Goal: Transaction & Acquisition: Book appointment/travel/reservation

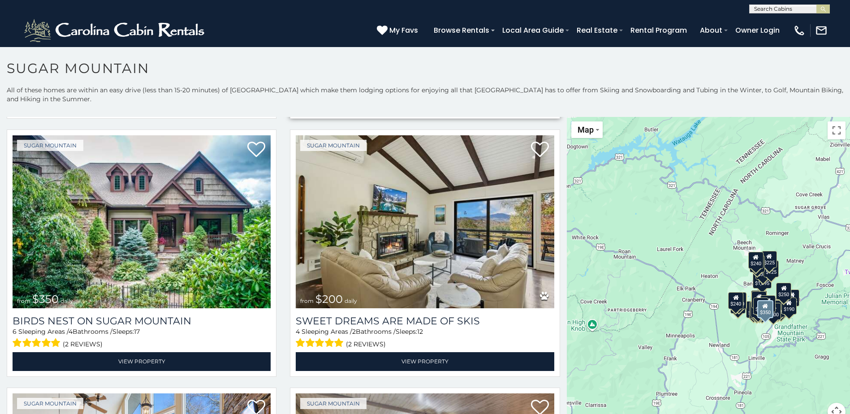
scroll to position [269, 0]
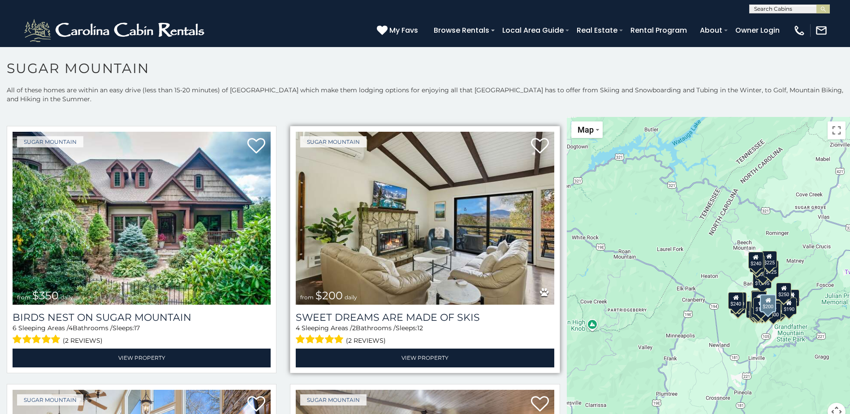
click at [426, 187] on img at bounding box center [425, 218] width 258 height 173
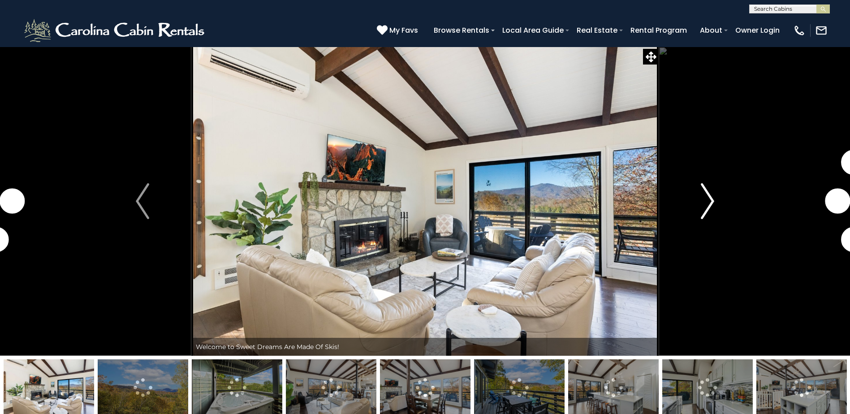
click at [711, 194] on img "Next" at bounding box center [707, 201] width 13 height 36
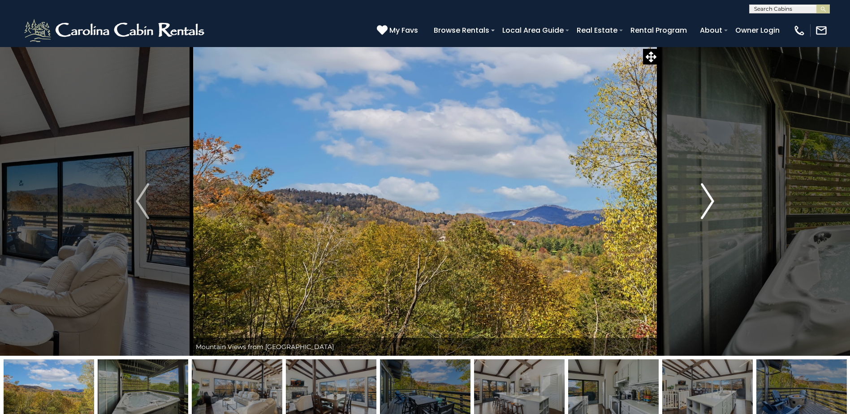
click at [709, 196] on img "Next" at bounding box center [707, 201] width 13 height 36
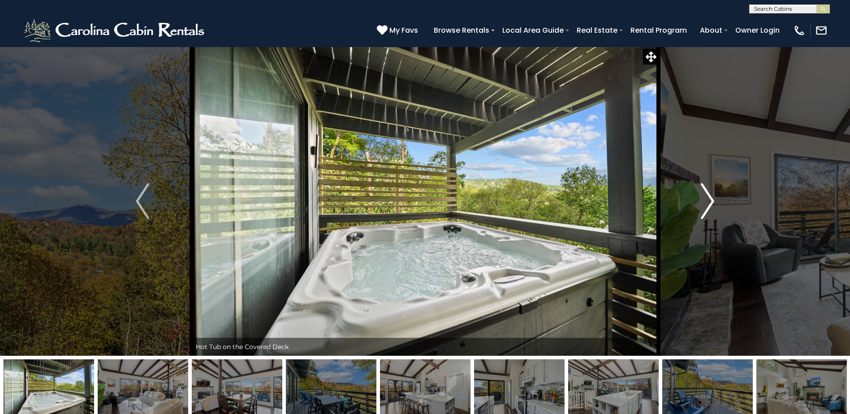
click at [709, 196] on img "Next" at bounding box center [707, 201] width 13 height 36
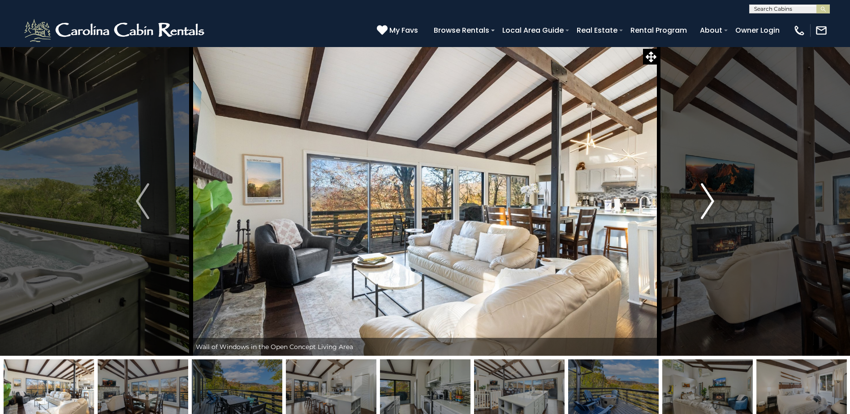
click at [709, 196] on img "Next" at bounding box center [707, 201] width 13 height 36
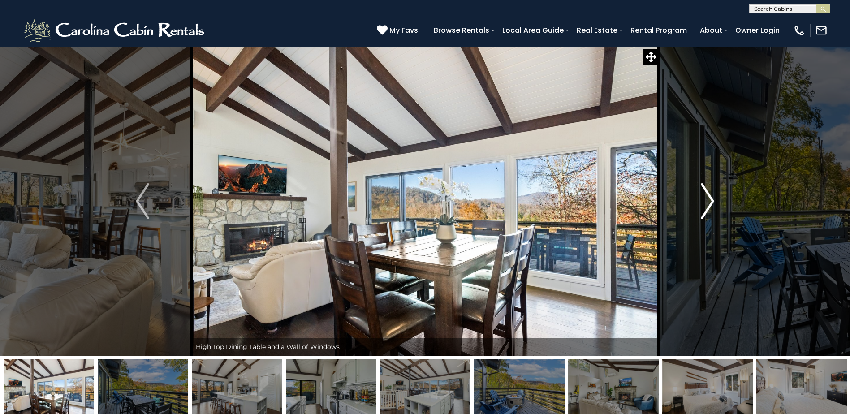
click at [709, 196] on img "Next" at bounding box center [707, 201] width 13 height 36
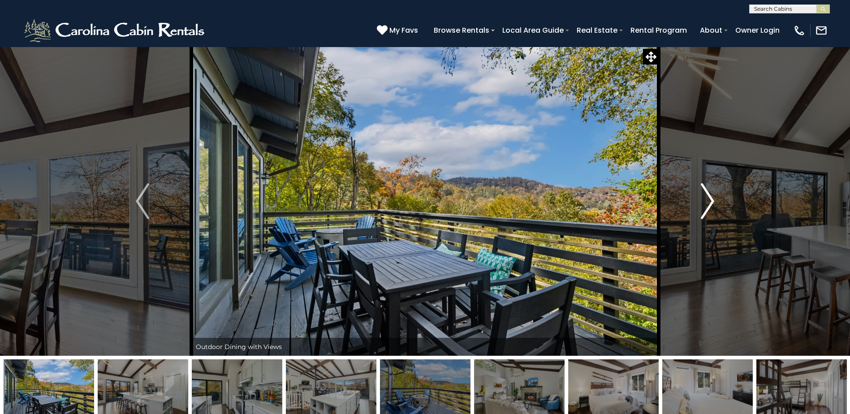
click at [709, 196] on img "Next" at bounding box center [707, 201] width 13 height 36
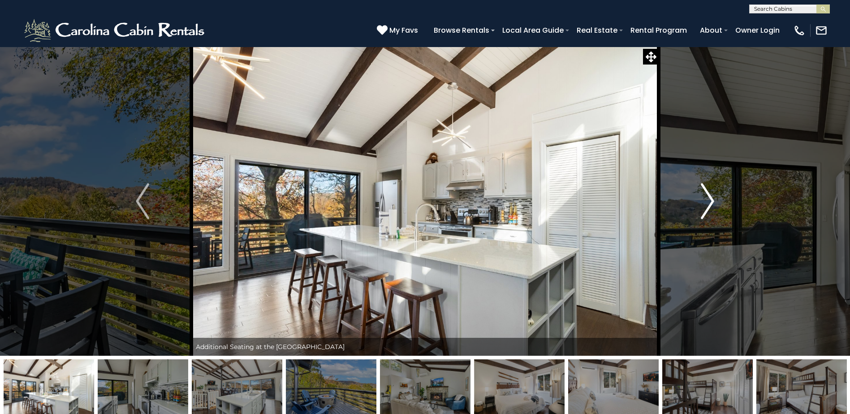
click at [709, 196] on img "Next" at bounding box center [707, 201] width 13 height 36
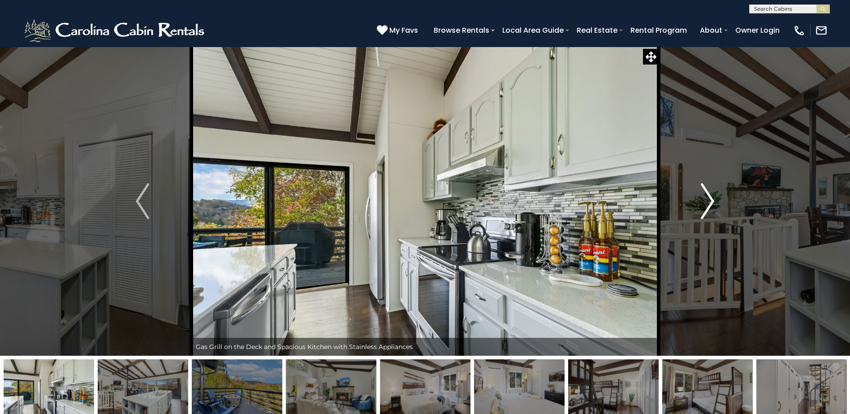
click at [709, 196] on img "Next" at bounding box center [707, 201] width 13 height 36
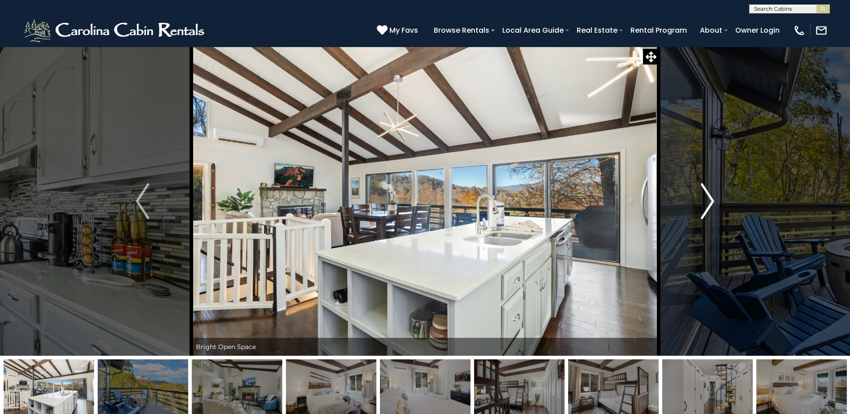
click at [709, 196] on img "Next" at bounding box center [707, 201] width 13 height 36
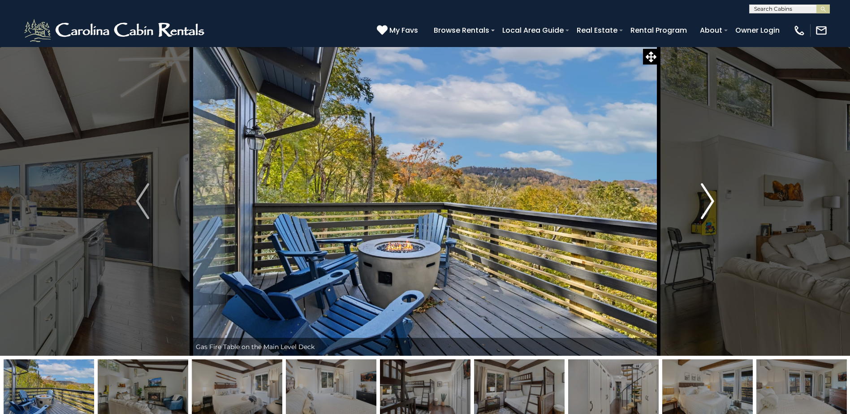
click at [709, 196] on img "Next" at bounding box center [707, 201] width 13 height 36
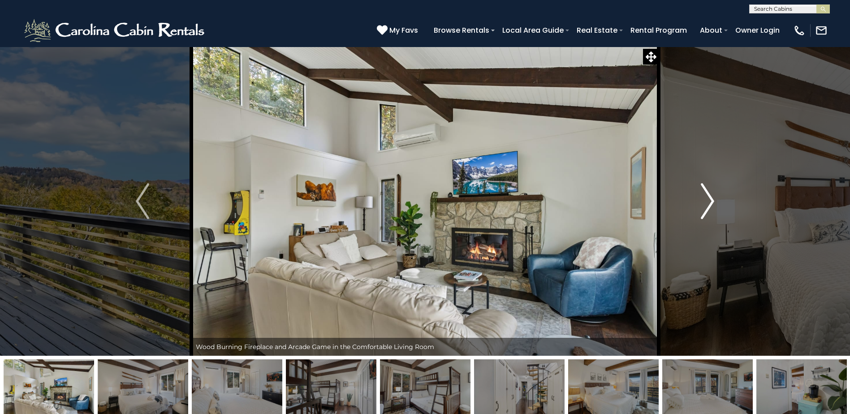
click at [709, 196] on img "Next" at bounding box center [707, 201] width 13 height 36
